Goal: Find specific page/section: Find specific page/section

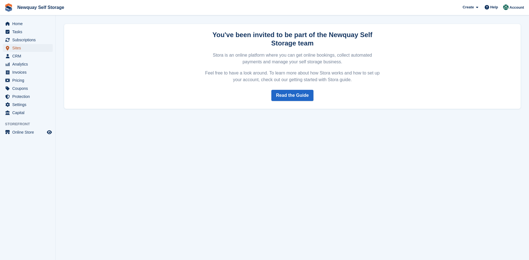
click at [17, 45] on span "Sites" at bounding box center [28, 48] width 33 height 8
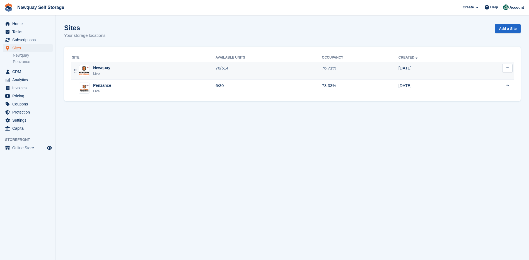
click at [99, 69] on div "Newquay" at bounding box center [101, 68] width 17 height 6
